Goal: Information Seeking & Learning: Learn about a topic

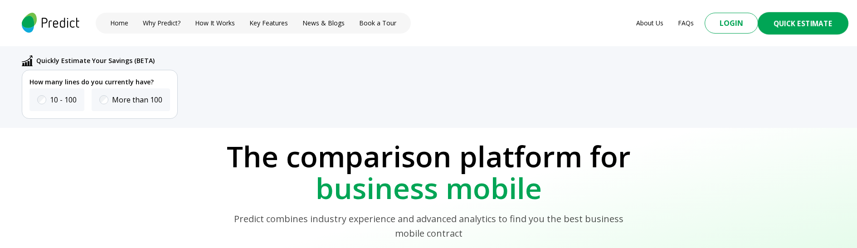
click at [796, 24] on button "Quick Estimate" at bounding box center [803, 23] width 91 height 23
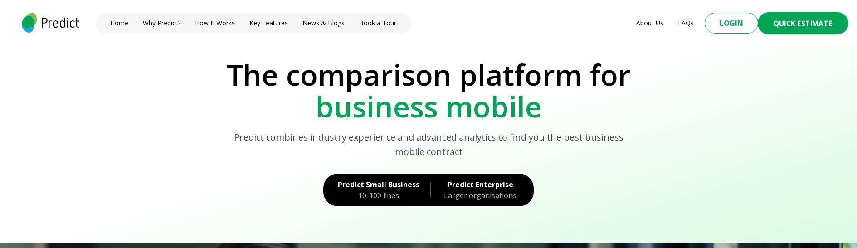
click at [796, 24] on button "Quick Estimate" at bounding box center [803, 23] width 91 height 23
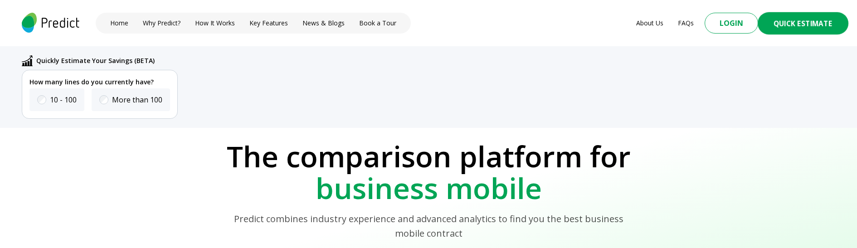
click at [796, 24] on button "Quick Estimate" at bounding box center [803, 23] width 91 height 23
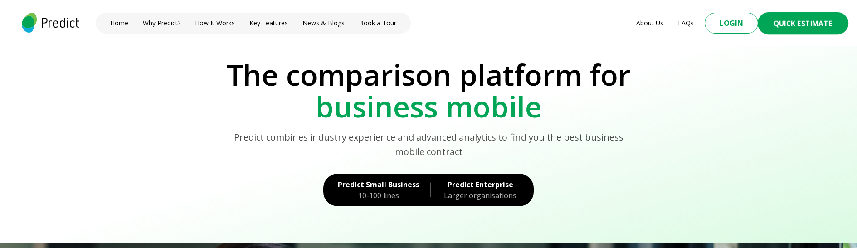
click at [796, 24] on button "Quick Estimate" at bounding box center [803, 23] width 91 height 23
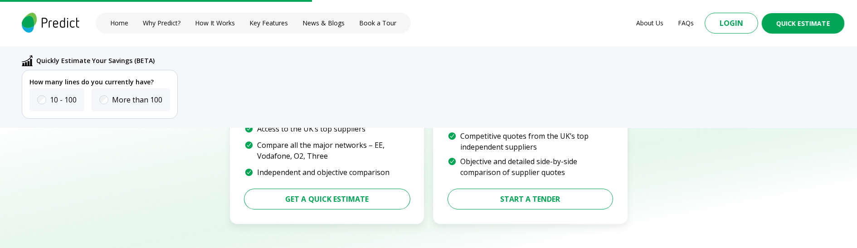
scroll to position [1362, 0]
click at [337, 200] on button "Get a Quick Estimate" at bounding box center [326, 201] width 181 height 23
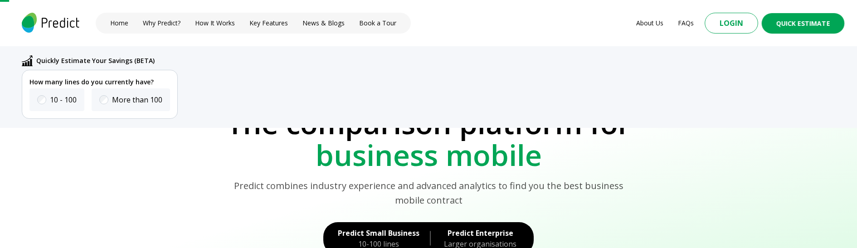
scroll to position [0, 0]
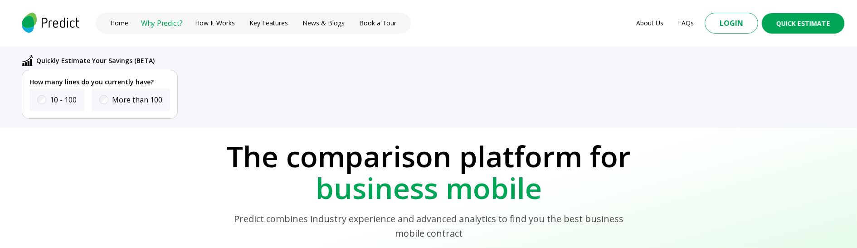
click at [164, 24] on link "Why Predict?" at bounding box center [162, 23] width 42 height 10
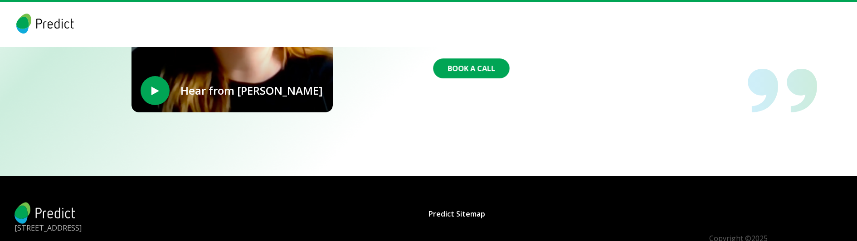
scroll to position [2174, 0]
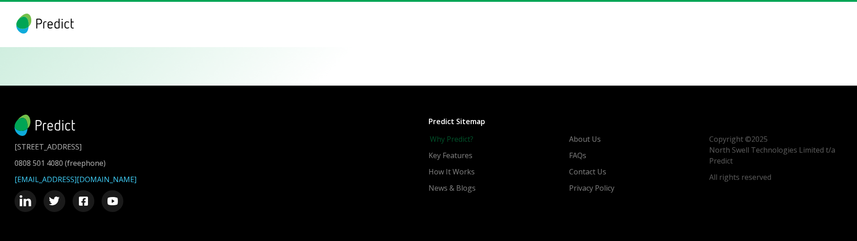
click at [453, 138] on link "Why Predict?" at bounding box center [452, 139] width 44 height 11
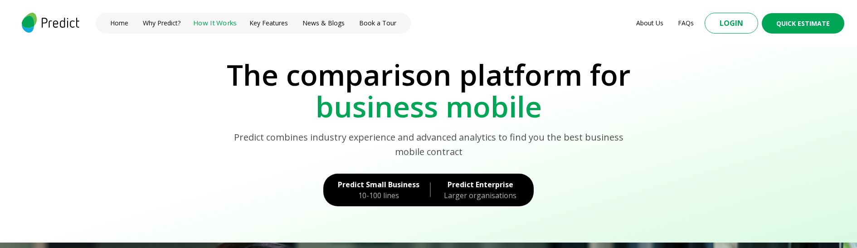
click at [204, 25] on link "How It Works" at bounding box center [214, 23] width 43 height 10
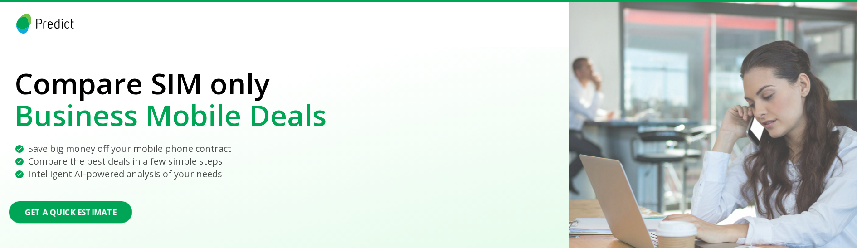
click at [69, 211] on button "Get a Quick Estimate" at bounding box center [70, 212] width 123 height 22
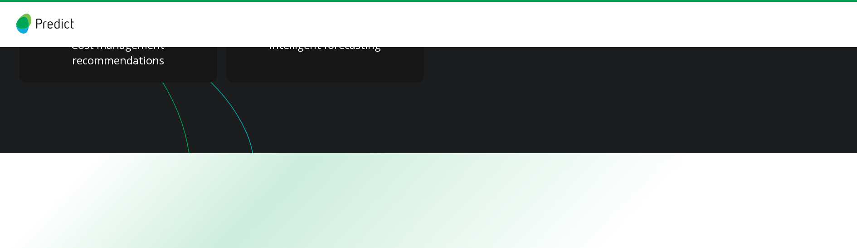
scroll to position [1712, 0]
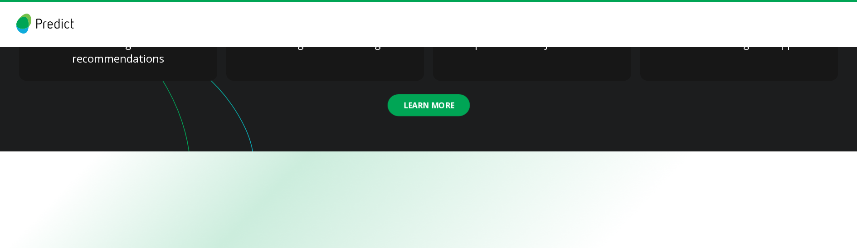
click at [419, 107] on button "Learn More" at bounding box center [428, 105] width 83 height 22
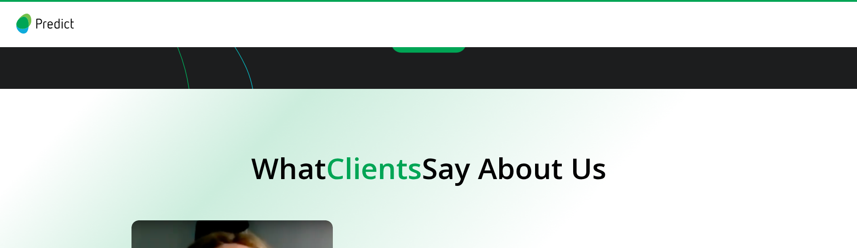
scroll to position [1760, 0]
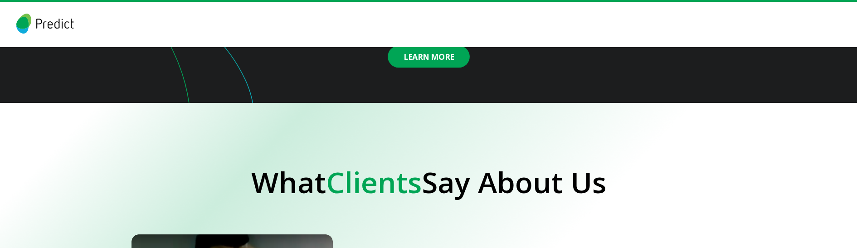
click at [425, 63] on button "Learn More" at bounding box center [429, 57] width 82 height 22
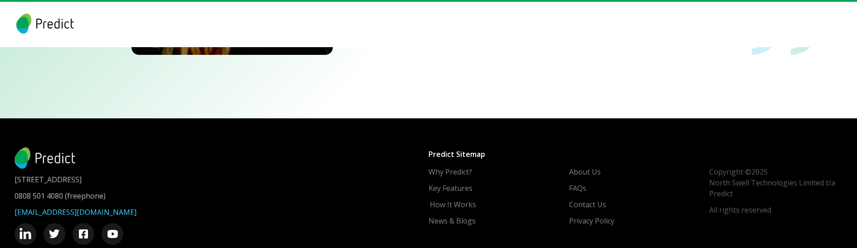
scroll to position [2142, 0]
